Goal: Find specific page/section: Find specific page/section

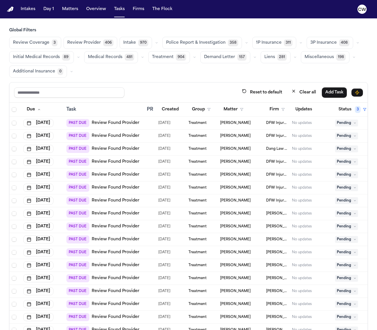
click at [187, 40] on span "Police Report & Investigation" at bounding box center [196, 43] width 60 height 6
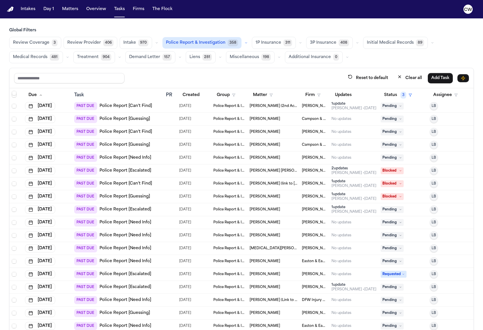
scroll to position [110, 0]
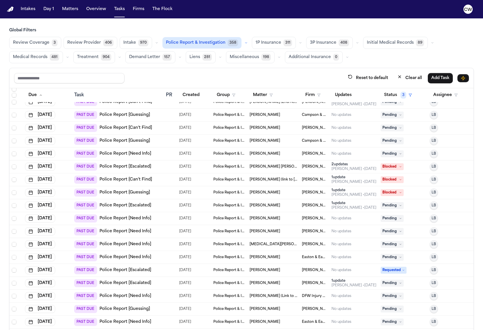
click at [247, 203] on td "Abraham Espinoza" at bounding box center [273, 205] width 53 height 13
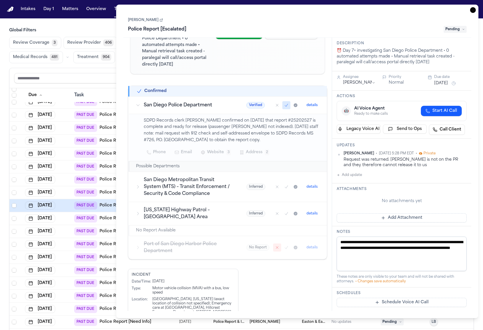
scroll to position [65, 0]
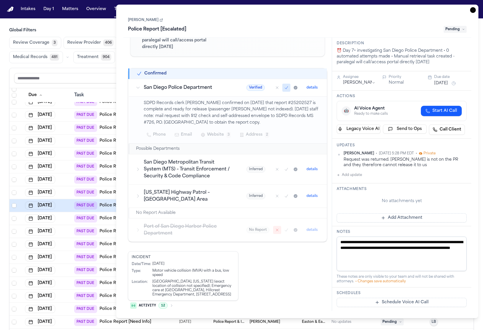
click at [149, 22] on link "Abraham Espinoza" at bounding box center [145, 20] width 35 height 5
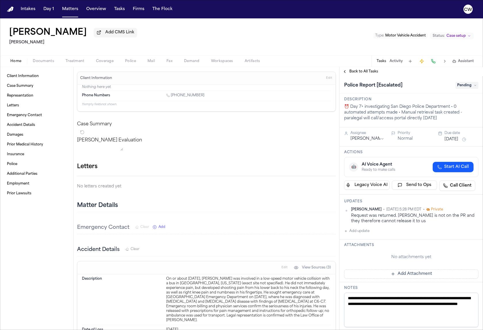
click at [77, 63] on span "Treatment" at bounding box center [75, 61] width 19 height 5
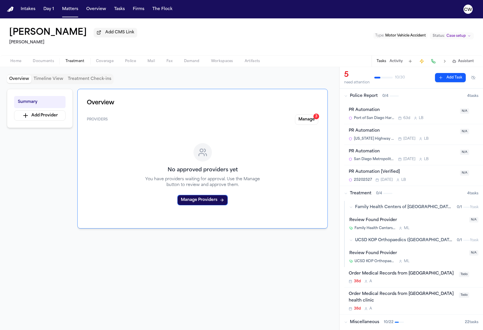
click at [101, 64] on span "Coverage" at bounding box center [105, 61] width 18 height 5
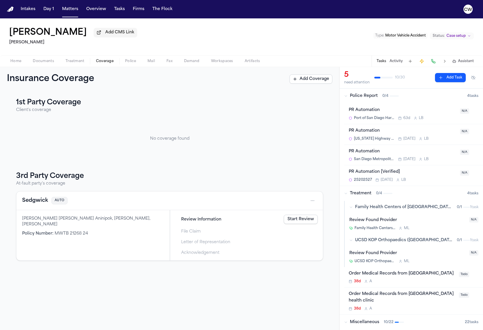
click at [135, 61] on span "Police" at bounding box center [130, 61] width 11 height 5
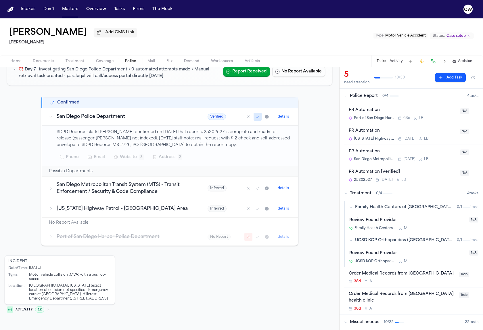
scroll to position [68, 0]
click at [285, 115] on button "details" at bounding box center [284, 116] width 16 height 7
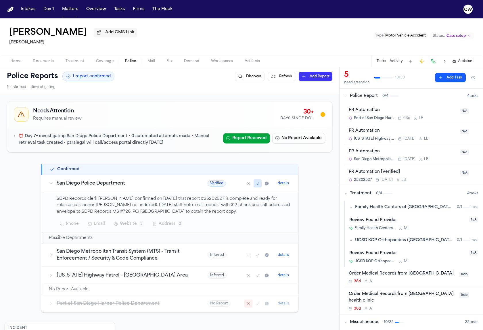
click at [287, 114] on div "30+" at bounding box center [296, 112] width 33 height 8
click at [242, 79] on button "Discover" at bounding box center [250, 76] width 30 height 9
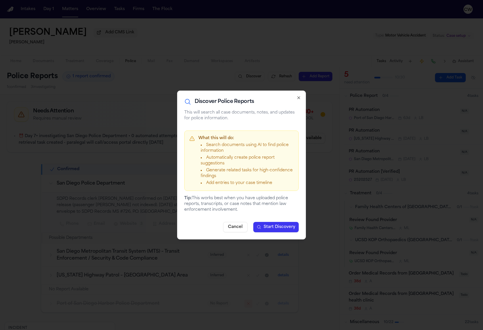
click at [297, 98] on icon "button" at bounding box center [299, 98] width 5 height 5
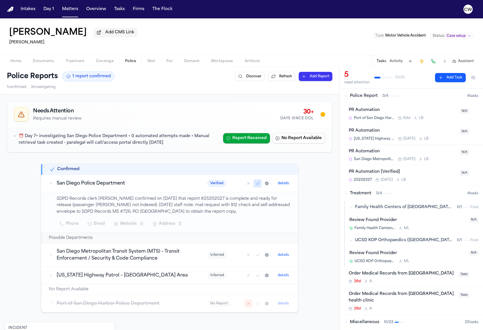
click at [249, 30] on div "Abraham Espinoza Add CMS Link Albert Le Type : Motor Vehicle Accident Status: C…" at bounding box center [241, 36] width 483 height 37
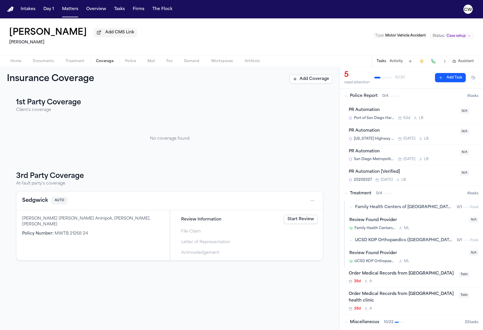
click at [130, 64] on span "Police" at bounding box center [130, 61] width 11 height 5
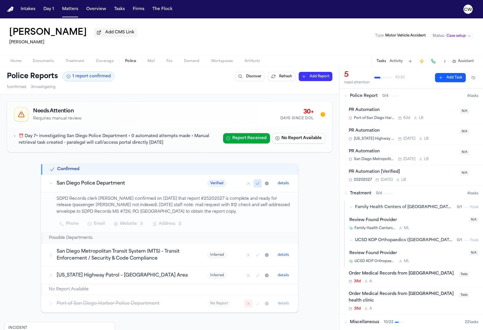
click at [197, 33] on div "Abraham Espinoza Add CMS Link Albert Le Type : Motor Vehicle Accident Status: C…" at bounding box center [241, 36] width 483 height 37
